Goal: Information Seeking & Learning: Check status

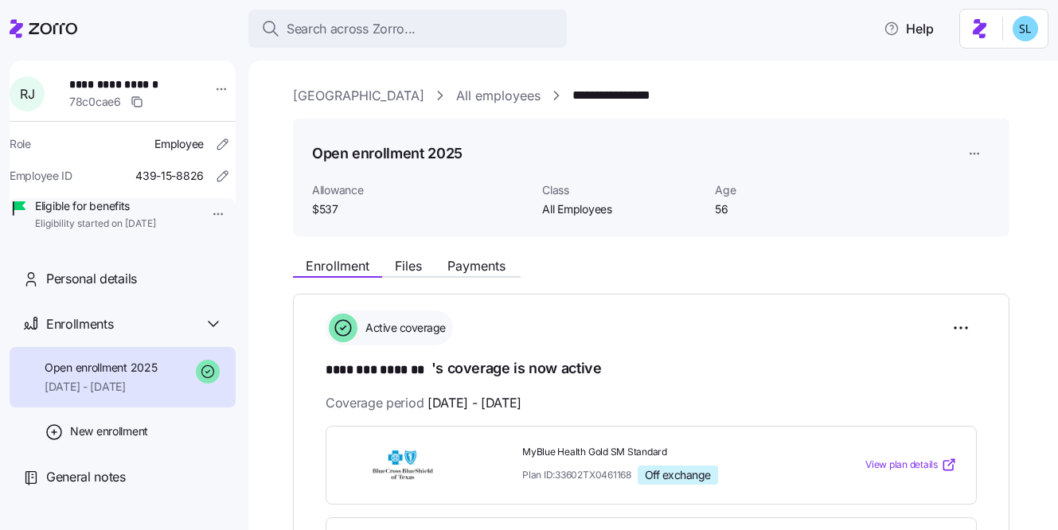
scroll to position [688, 0]
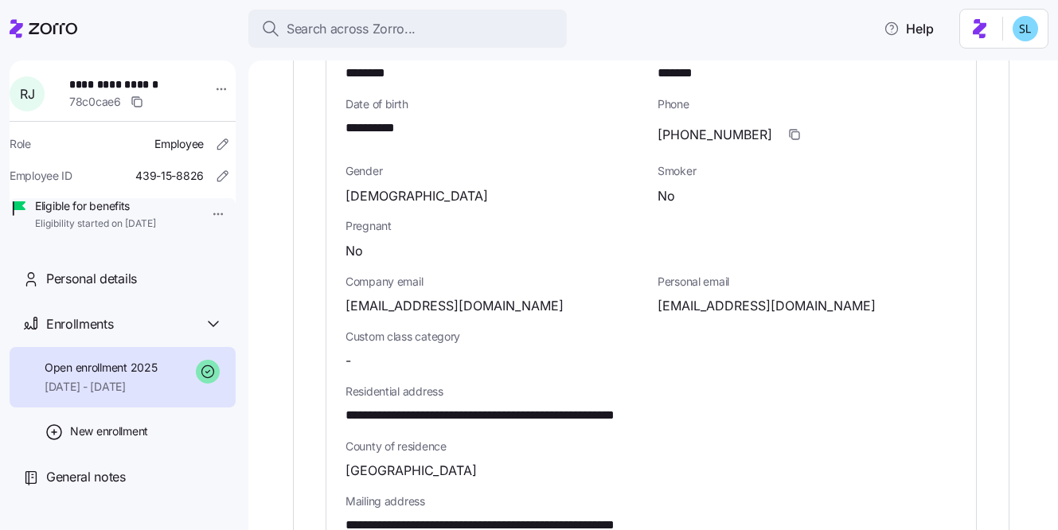
click at [702, 125] on span "[PHONE_NUMBER]" at bounding box center [715, 135] width 115 height 20
click at [702, 125] on span "(713)584-9136" at bounding box center [715, 135] width 115 height 20
copy span "584"
click at [792, 132] on icon "button" at bounding box center [795, 135] width 7 height 7
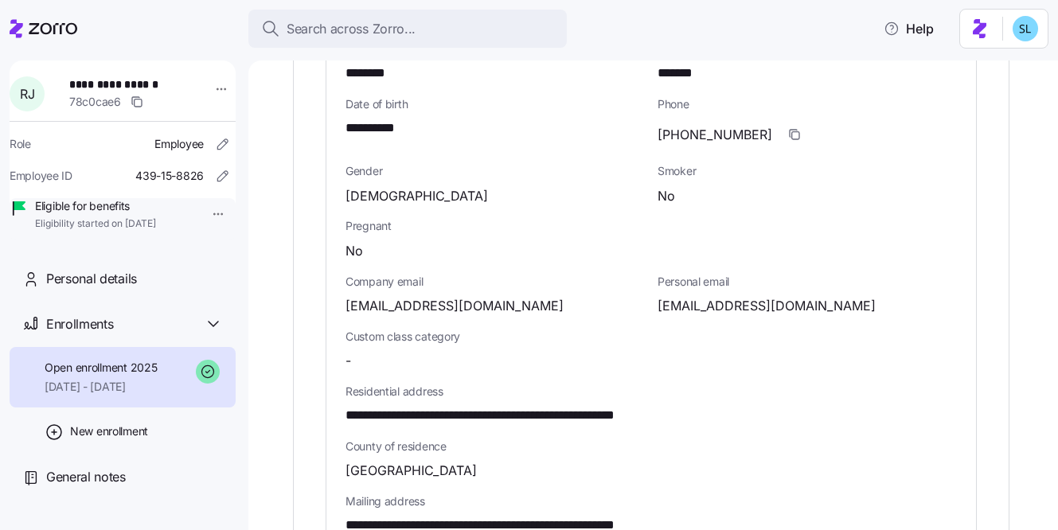
click at [774, 212] on div "Pregnant No" at bounding box center [651, 239] width 624 height 55
click at [792, 132] on icon "button" at bounding box center [795, 135] width 7 height 7
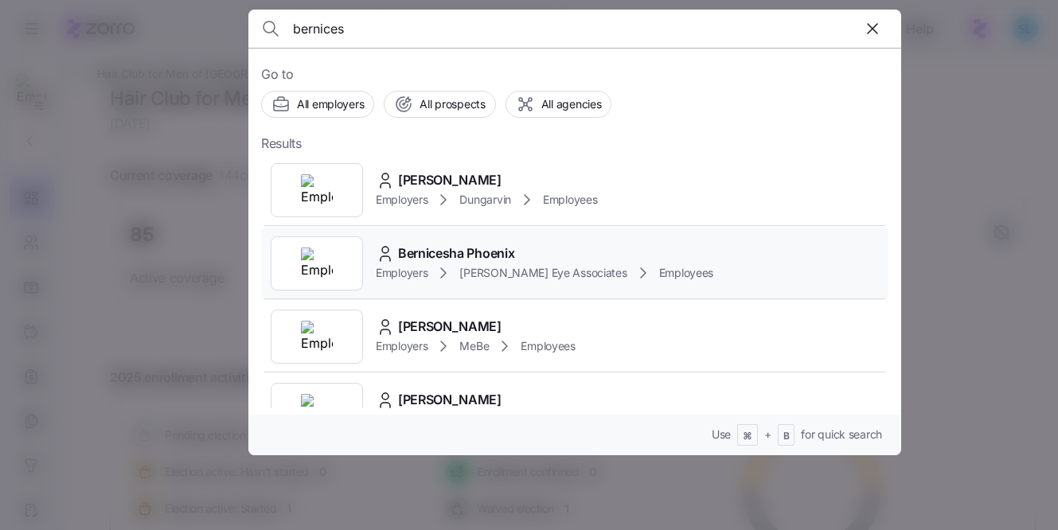
type input "bernices"
click at [518, 243] on div "Bernicesha Phoenix Employers Bishop Eye Associates Employees" at bounding box center [575, 263] width 628 height 73
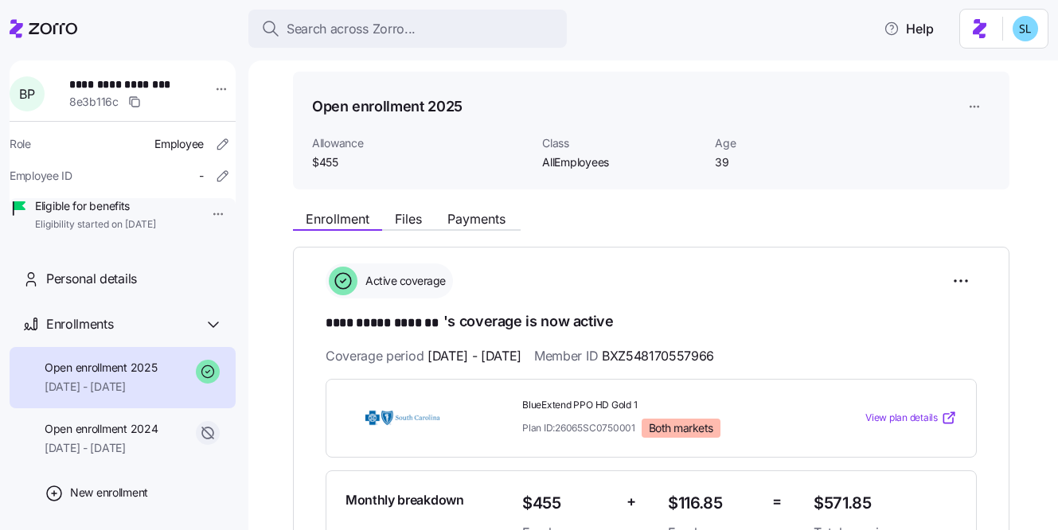
scroll to position [260, 0]
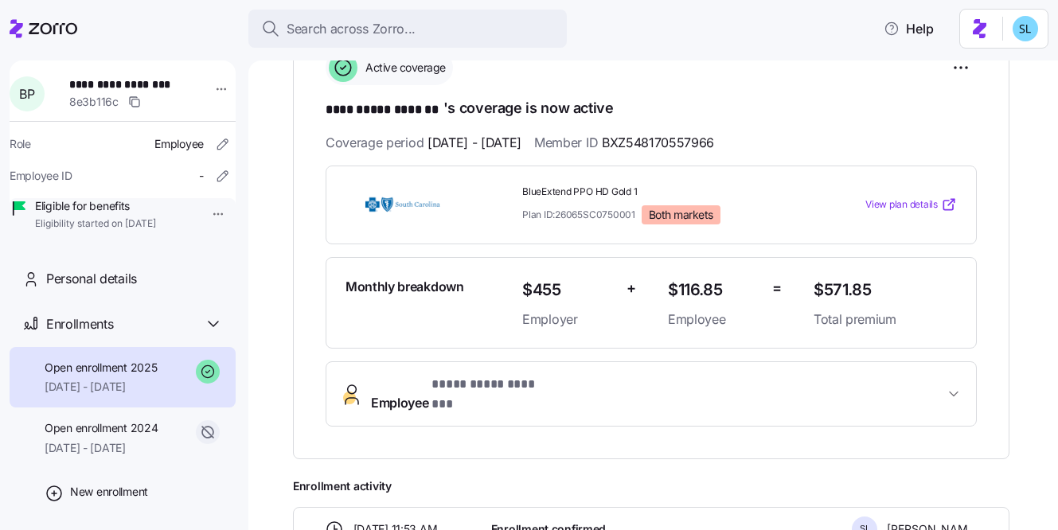
click at [860, 287] on span "$571.85" at bounding box center [885, 290] width 143 height 26
drag, startPoint x: 861, startPoint y: 287, endPoint x: 864, endPoint y: 295, distance: 9.3
click at [861, 287] on span "$571.85" at bounding box center [885, 290] width 143 height 26
copy span "$571.85"
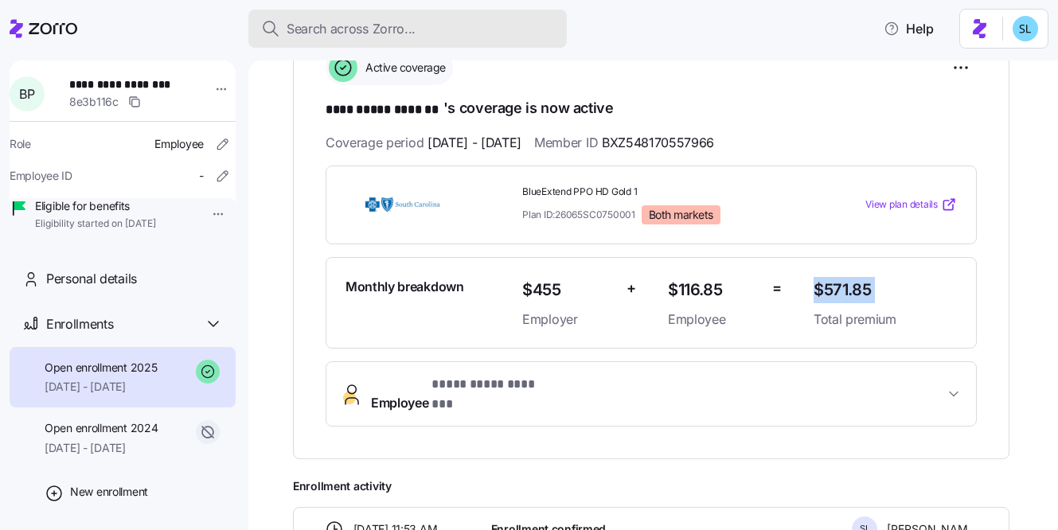
click at [492, 31] on div "Search across Zorro..." at bounding box center [407, 29] width 293 height 20
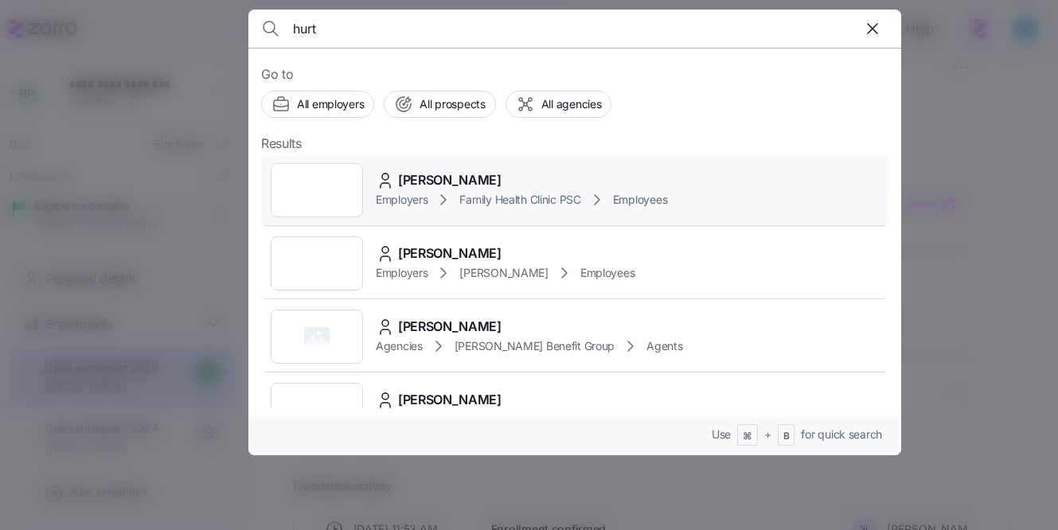
type input "hurt"
click at [483, 166] on div "Sara Hurt Employers Family Health Clinic PSC Employees" at bounding box center [575, 190] width 628 height 73
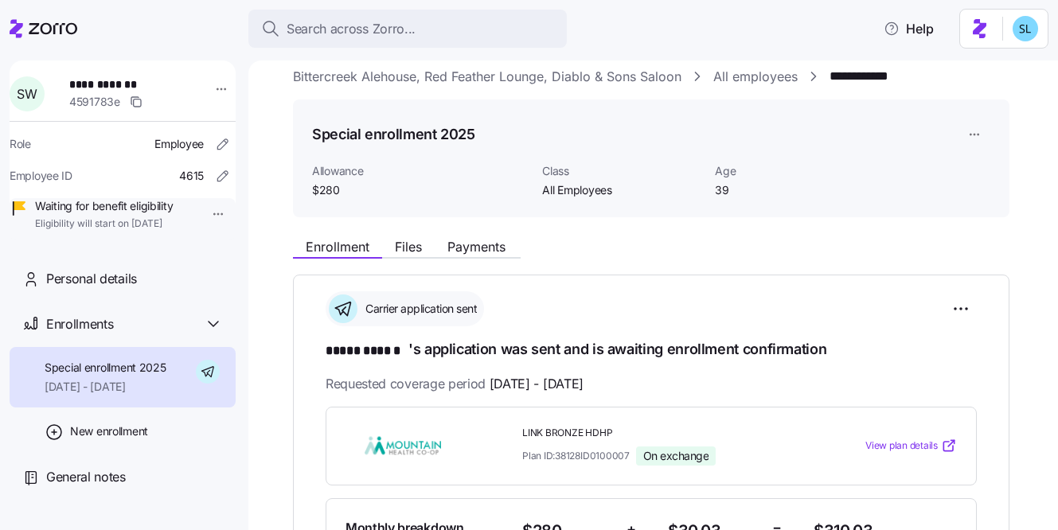
scroll to position [132, 0]
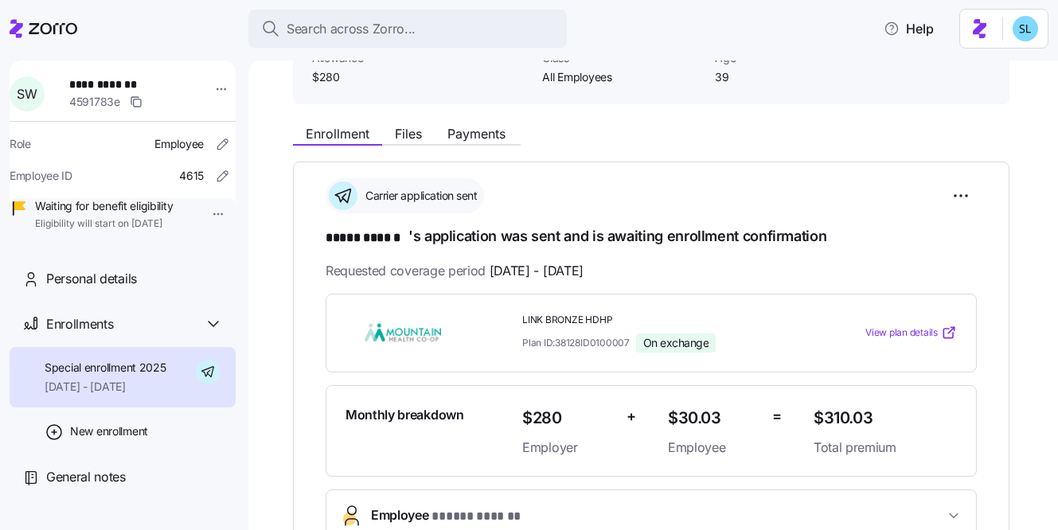
click at [837, 419] on span "$310.03" at bounding box center [885, 418] width 143 height 26
copy span "$310.03"
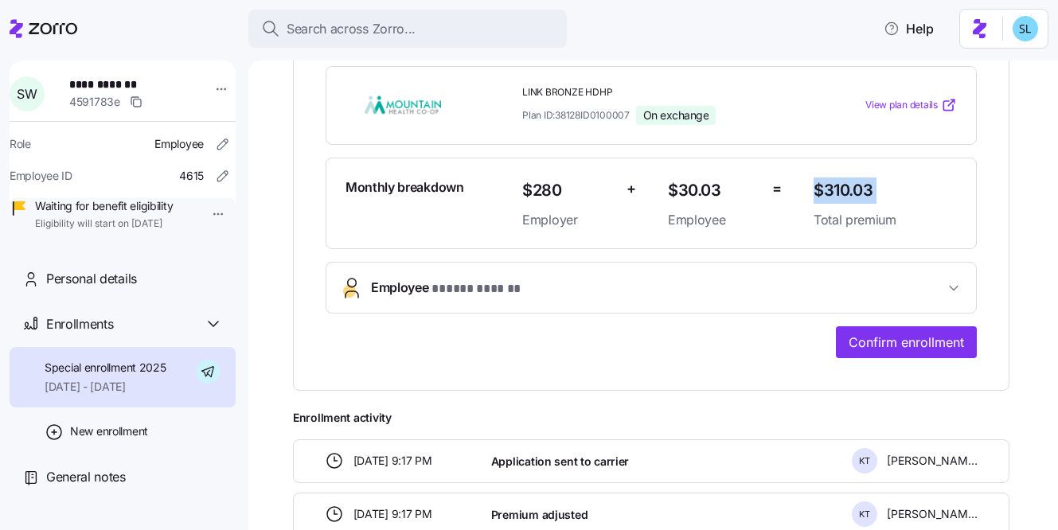
scroll to position [364, 0]
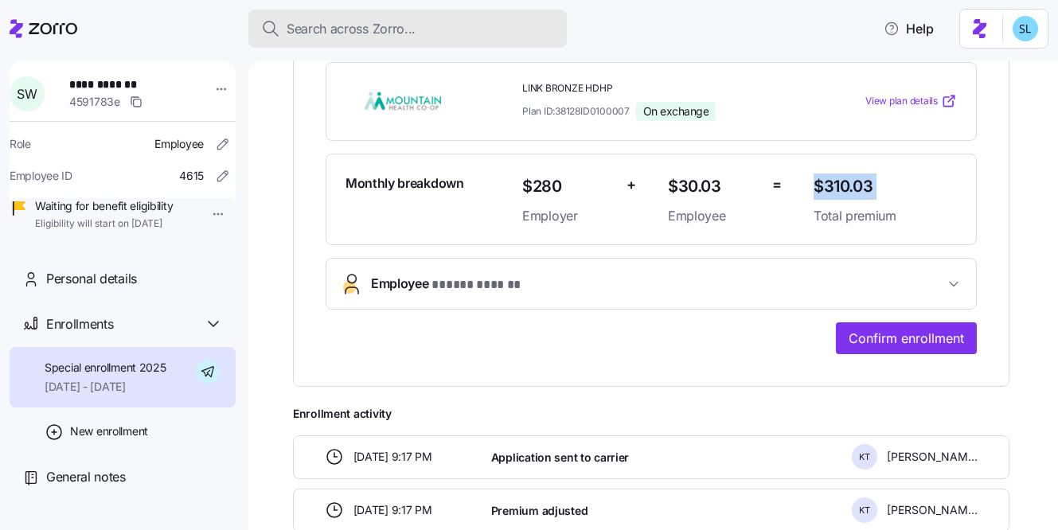
click at [495, 42] on button "Search across Zorro..." at bounding box center [407, 29] width 319 height 38
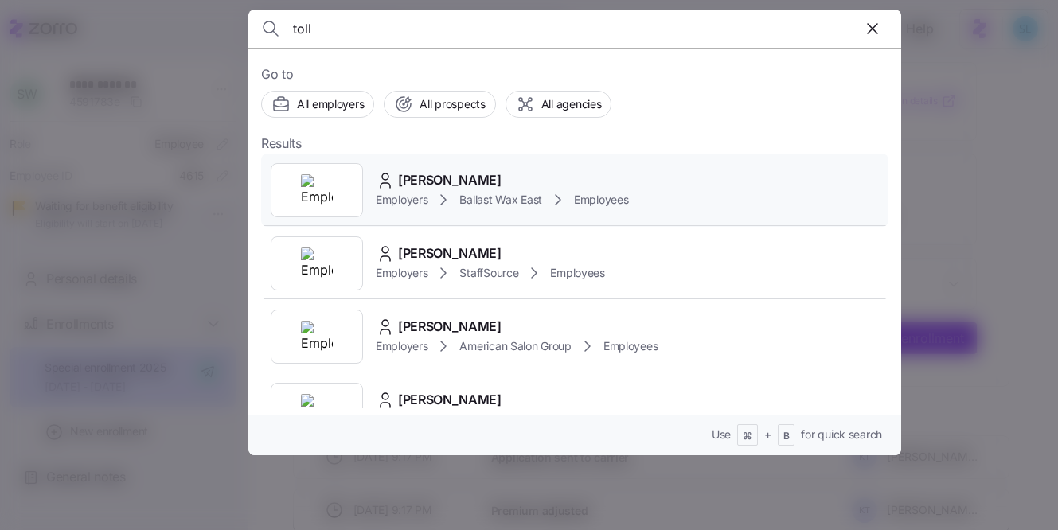
type input "toll"
click at [554, 168] on div "Katrina Toll Employers Ballast Wax East Employees" at bounding box center [575, 190] width 628 height 73
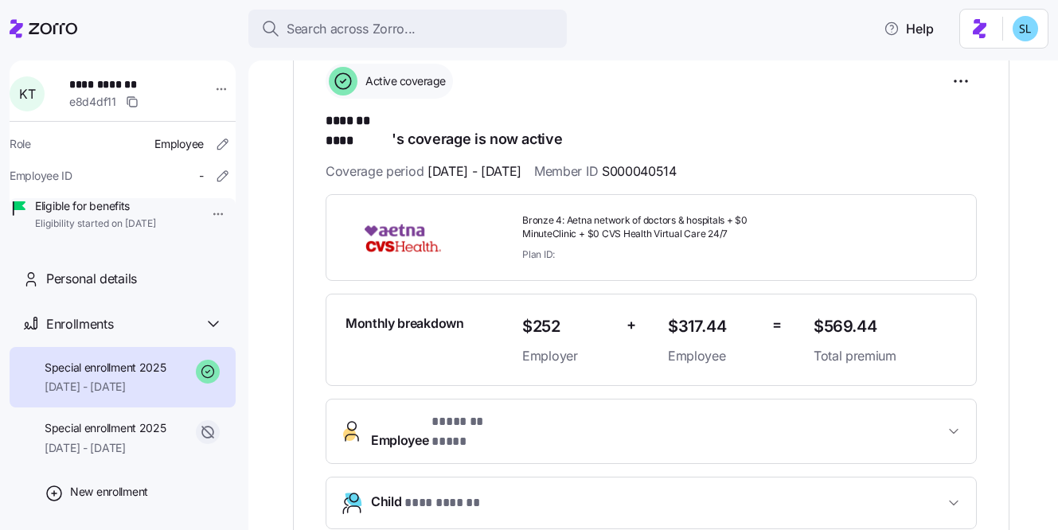
scroll to position [286, 0]
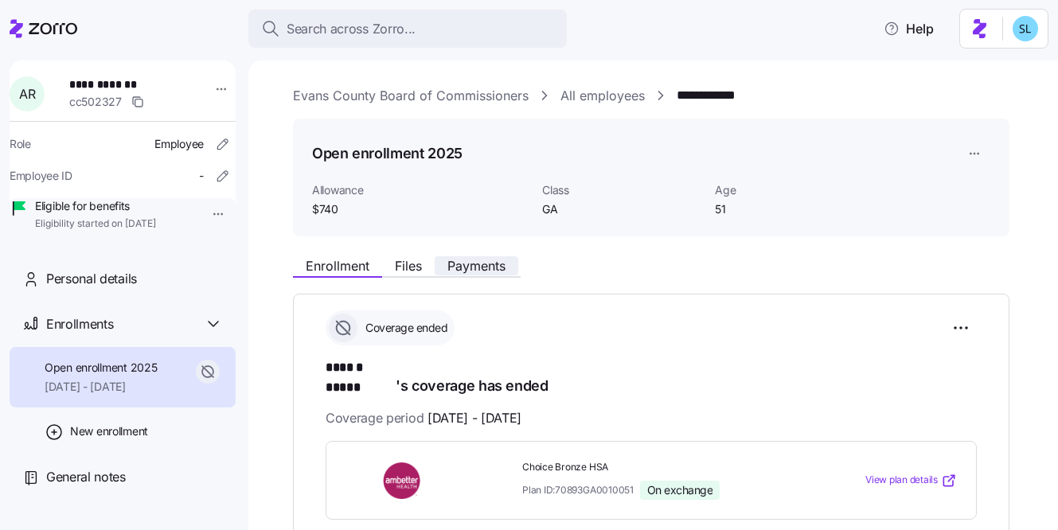
click at [493, 272] on span "Payments" at bounding box center [477, 266] width 58 height 13
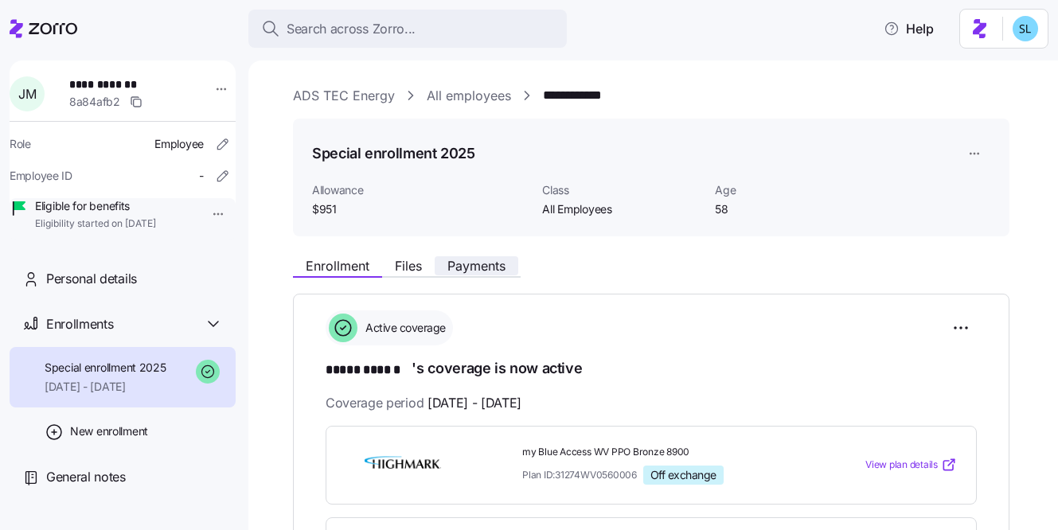
click at [462, 270] on span "Payments" at bounding box center [477, 266] width 58 height 13
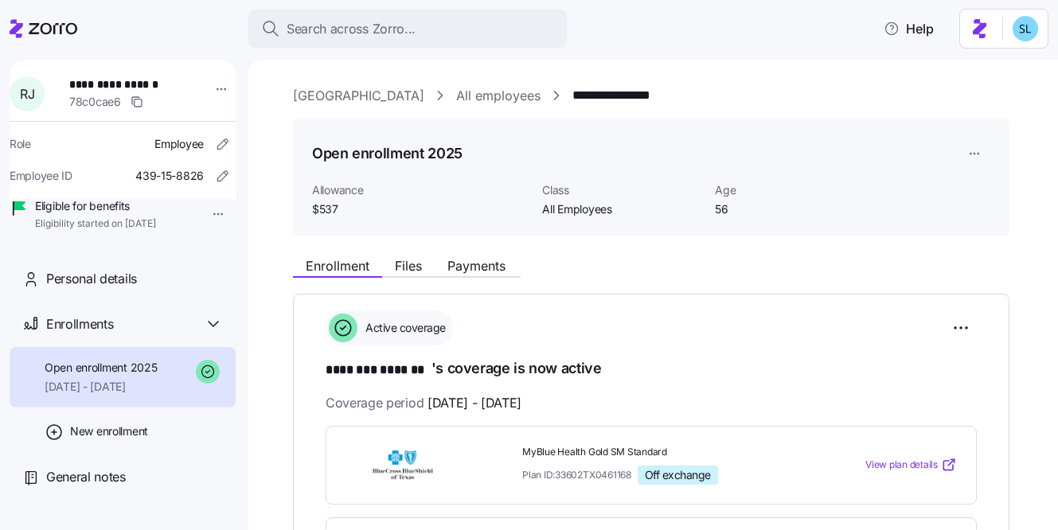
scroll to position [688, 0]
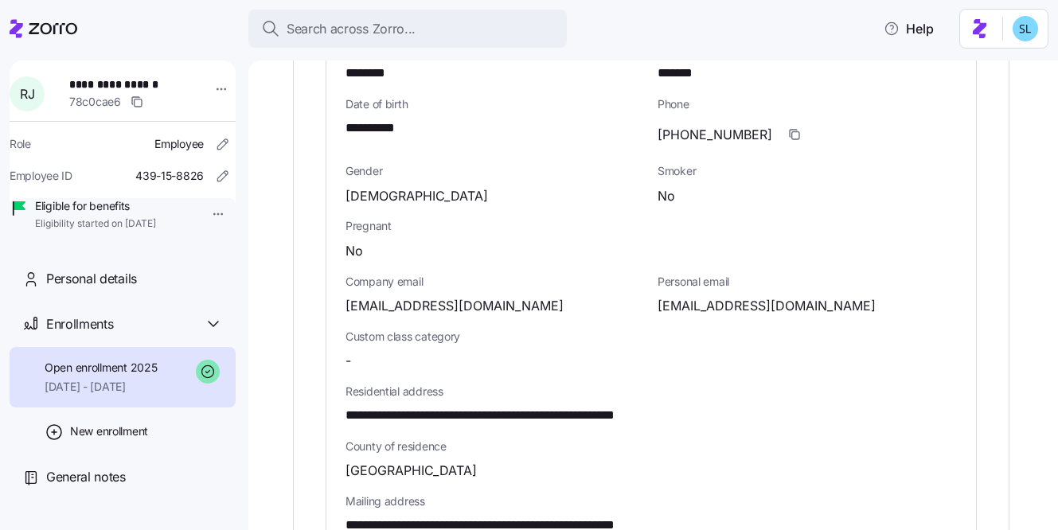
click at [718, 125] on span "(713)584-9136" at bounding box center [715, 135] width 115 height 20
click at [718, 125] on span "[PHONE_NUMBER]" at bounding box center [715, 135] width 115 height 20
copy span "9136"
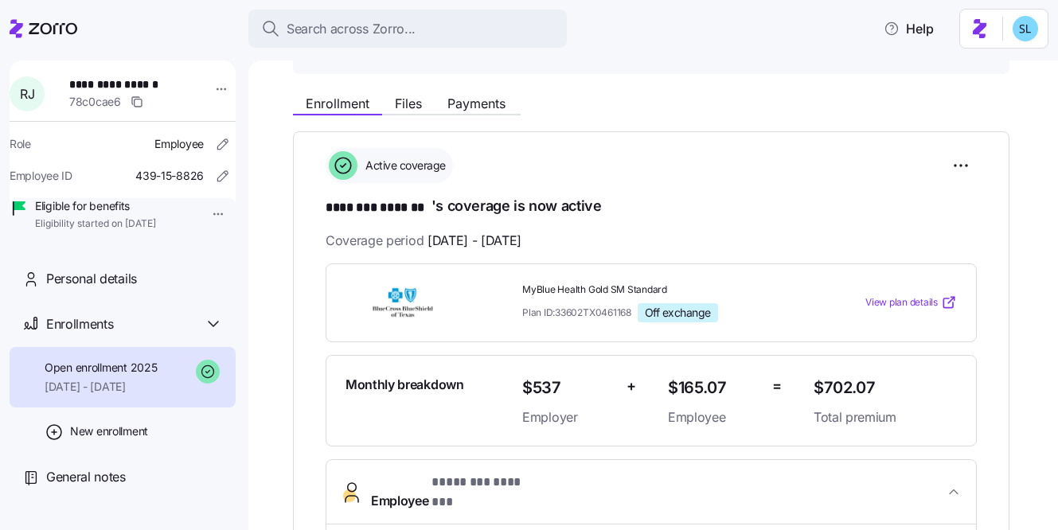
scroll to position [159, 0]
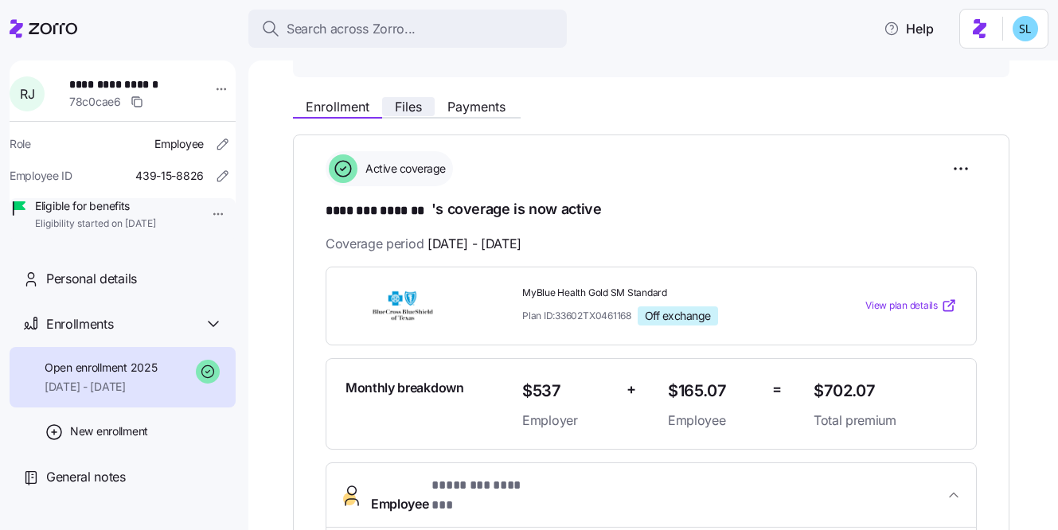
click at [422, 112] on span "Files" at bounding box center [408, 106] width 27 height 13
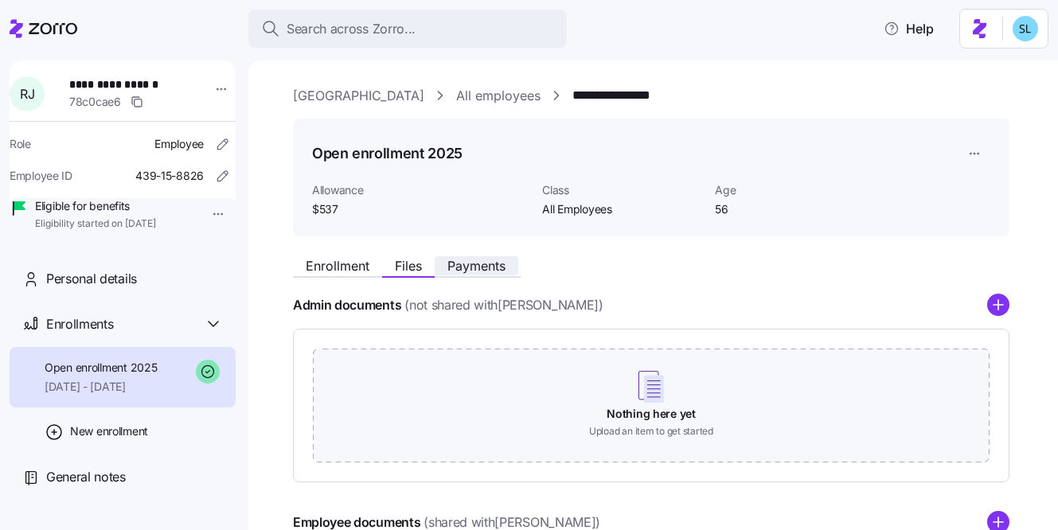
click at [500, 264] on span "Payments" at bounding box center [477, 266] width 58 height 13
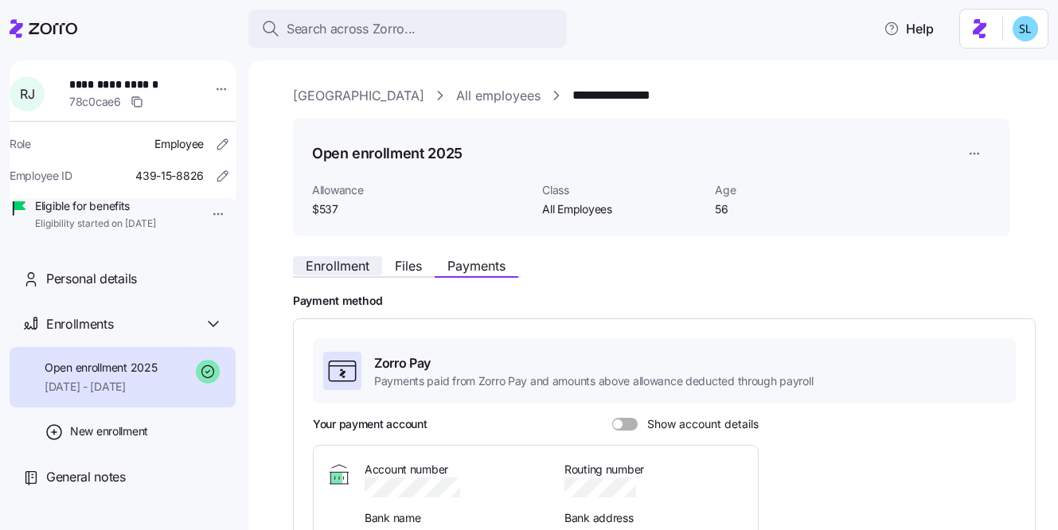
click at [364, 272] on span "Enrollment" at bounding box center [338, 266] width 64 height 13
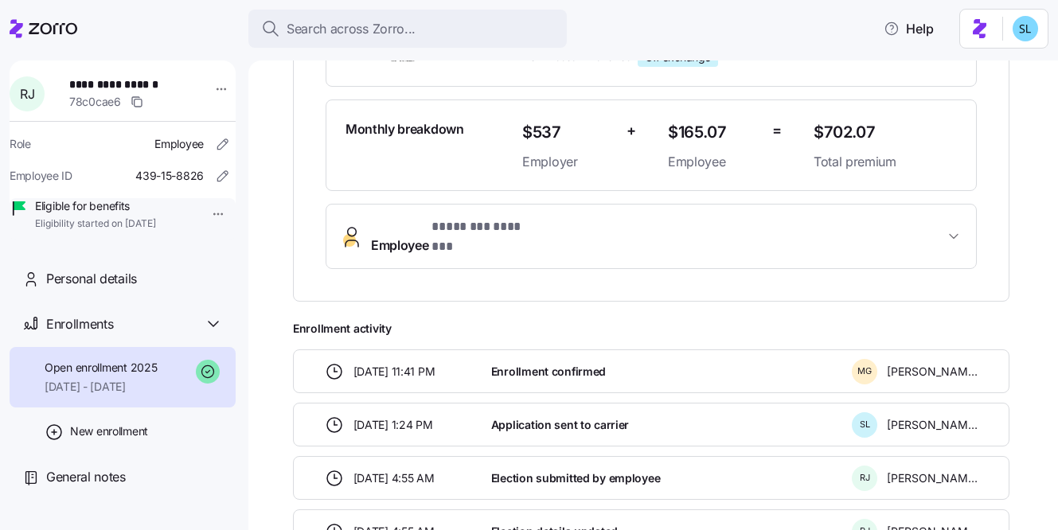
scroll to position [419, 0]
click at [452, 231] on span "* ******** ******* *" at bounding box center [488, 227] width 112 height 20
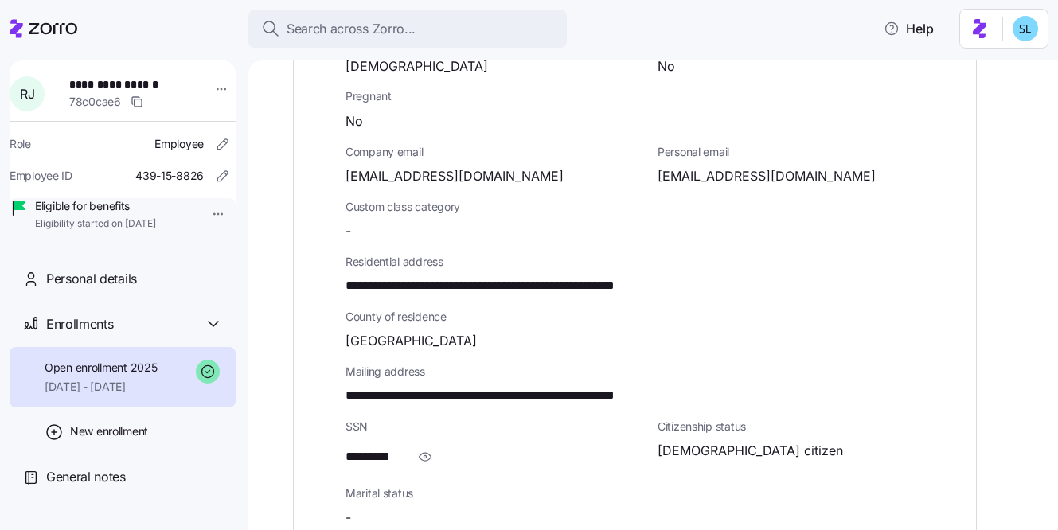
scroll to position [834, 0]
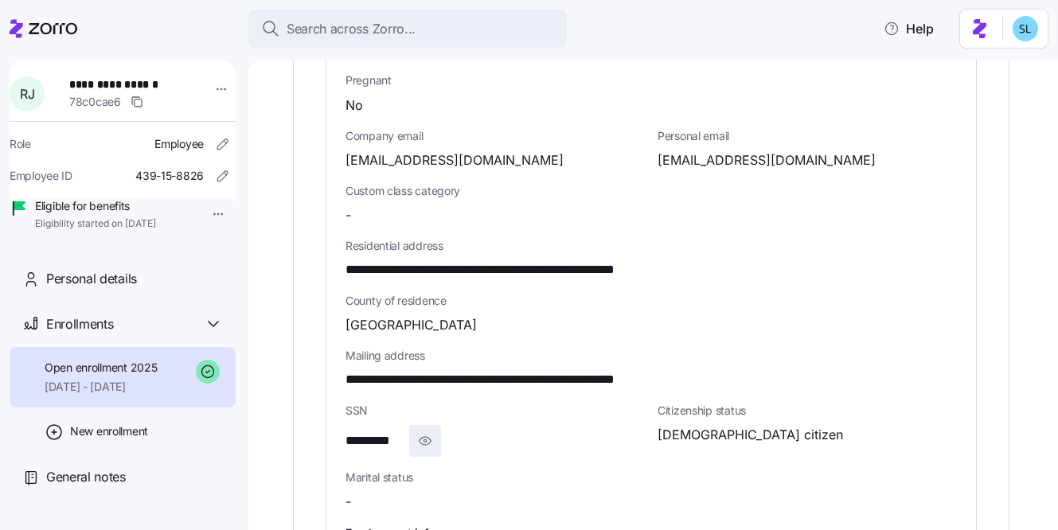
click at [429, 432] on icon "button" at bounding box center [425, 441] width 16 height 19
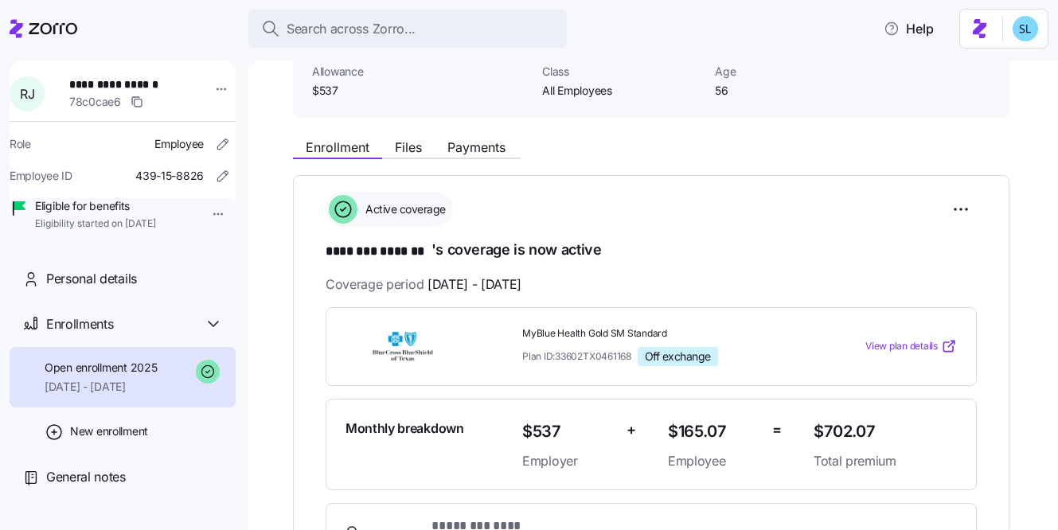
scroll to position [121, 0]
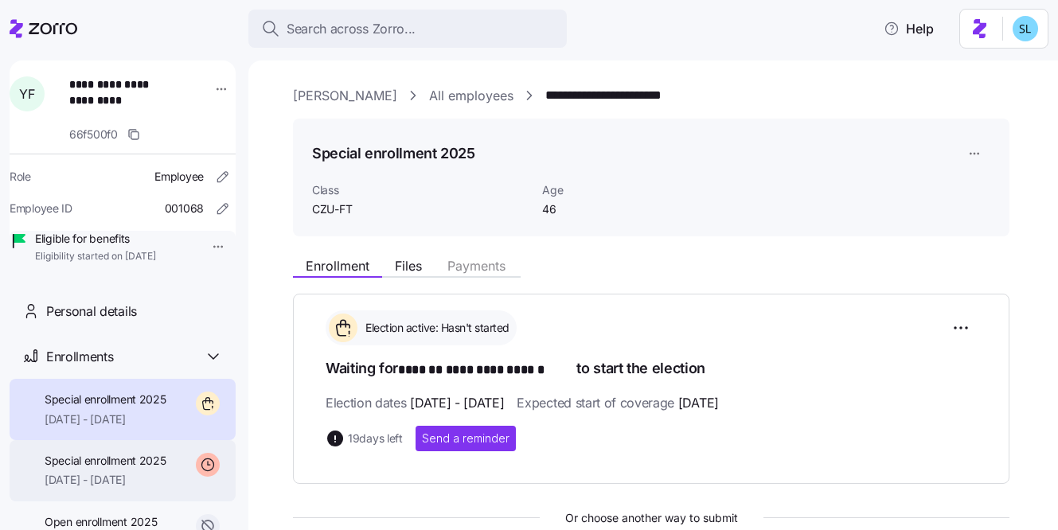
click at [146, 488] on span "[DATE] - [DATE]" at bounding box center [106, 480] width 122 height 16
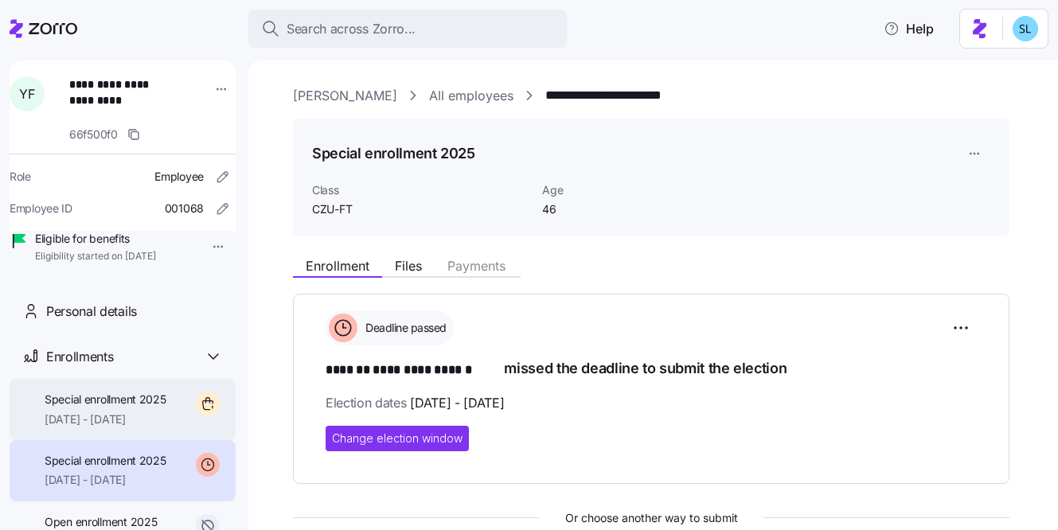
click at [127, 428] on span "11/01/2025 - 12/31/2025" at bounding box center [106, 420] width 122 height 16
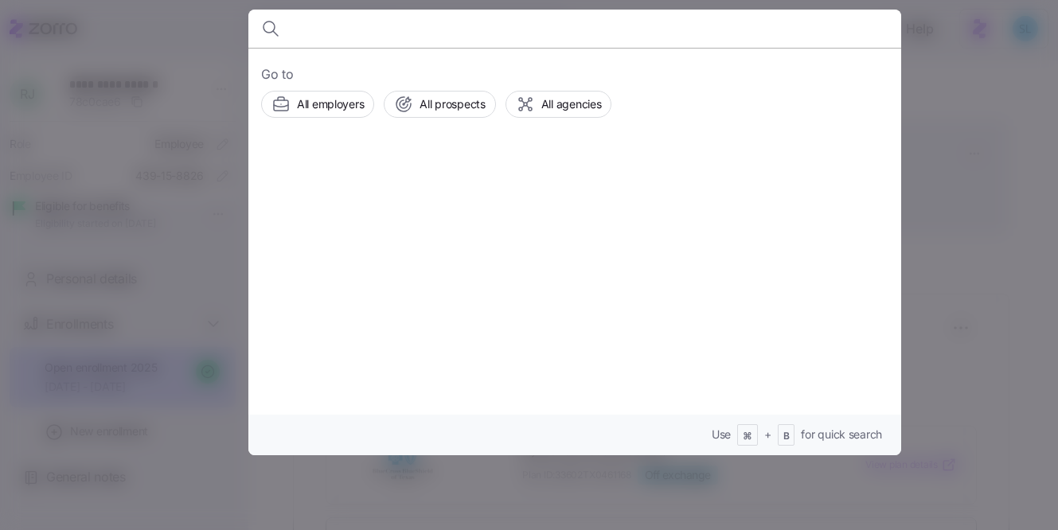
scroll to position [121, 0]
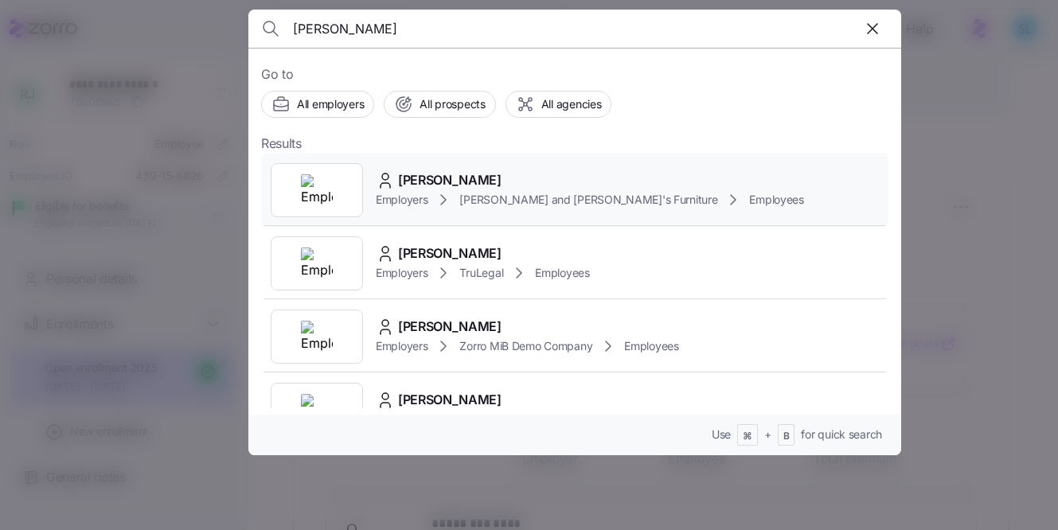
type input "[PERSON_NAME]"
click at [423, 178] on span "[PERSON_NAME]" at bounding box center [450, 180] width 104 height 20
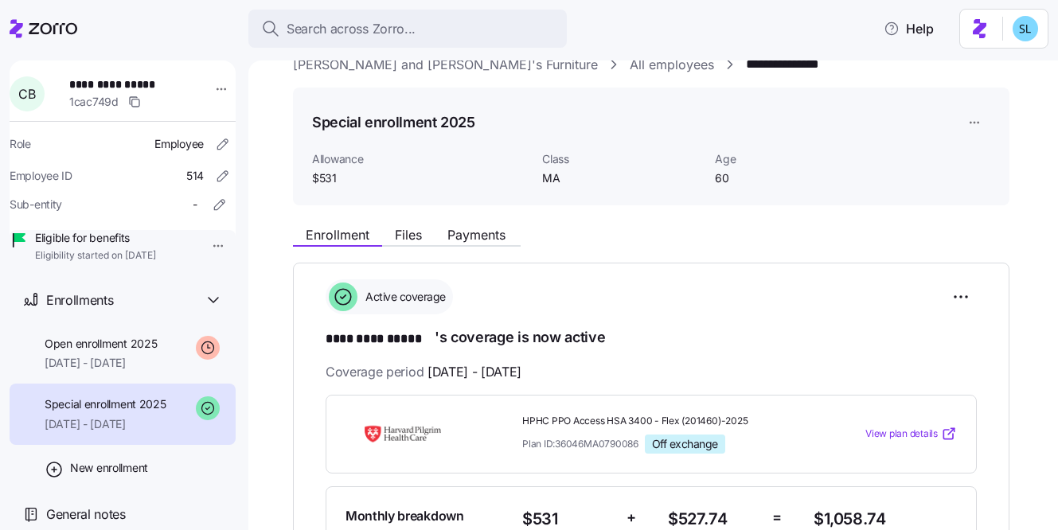
scroll to position [33, 0]
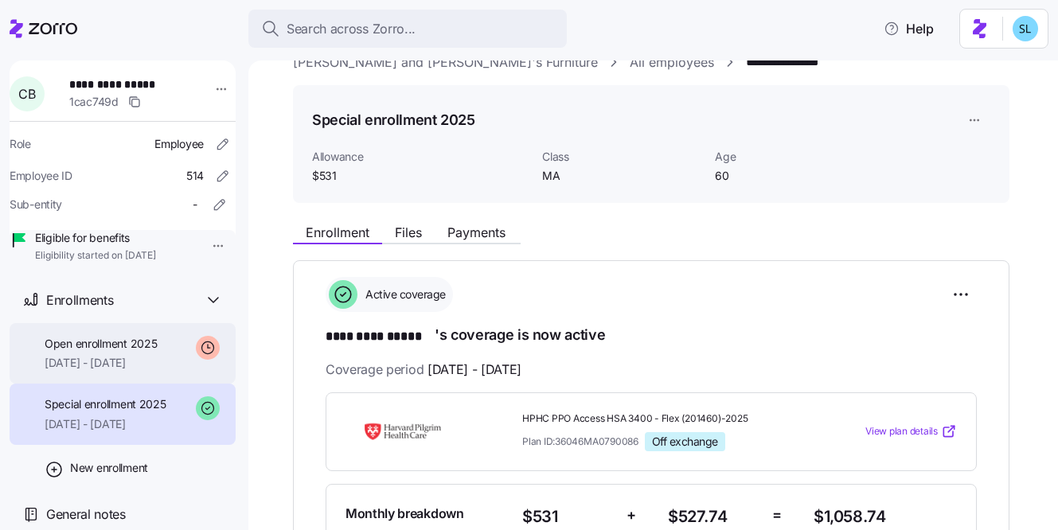
click at [78, 373] on div "Open enrollment 2025 [DATE] - [DATE]" at bounding box center [123, 353] width 226 height 61
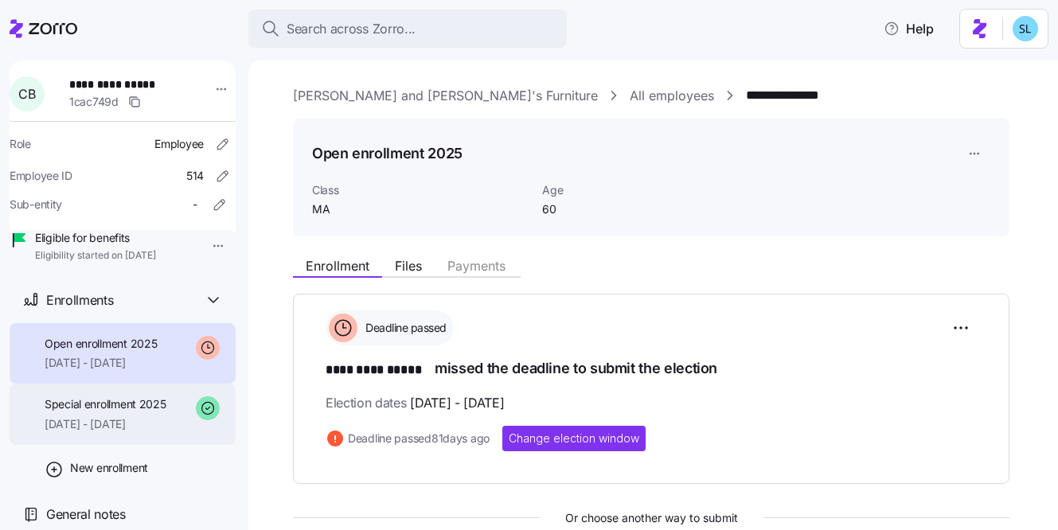
click at [85, 404] on span "Special enrollment 2025" at bounding box center [106, 405] width 122 height 16
